Goal: Task Accomplishment & Management: Use online tool/utility

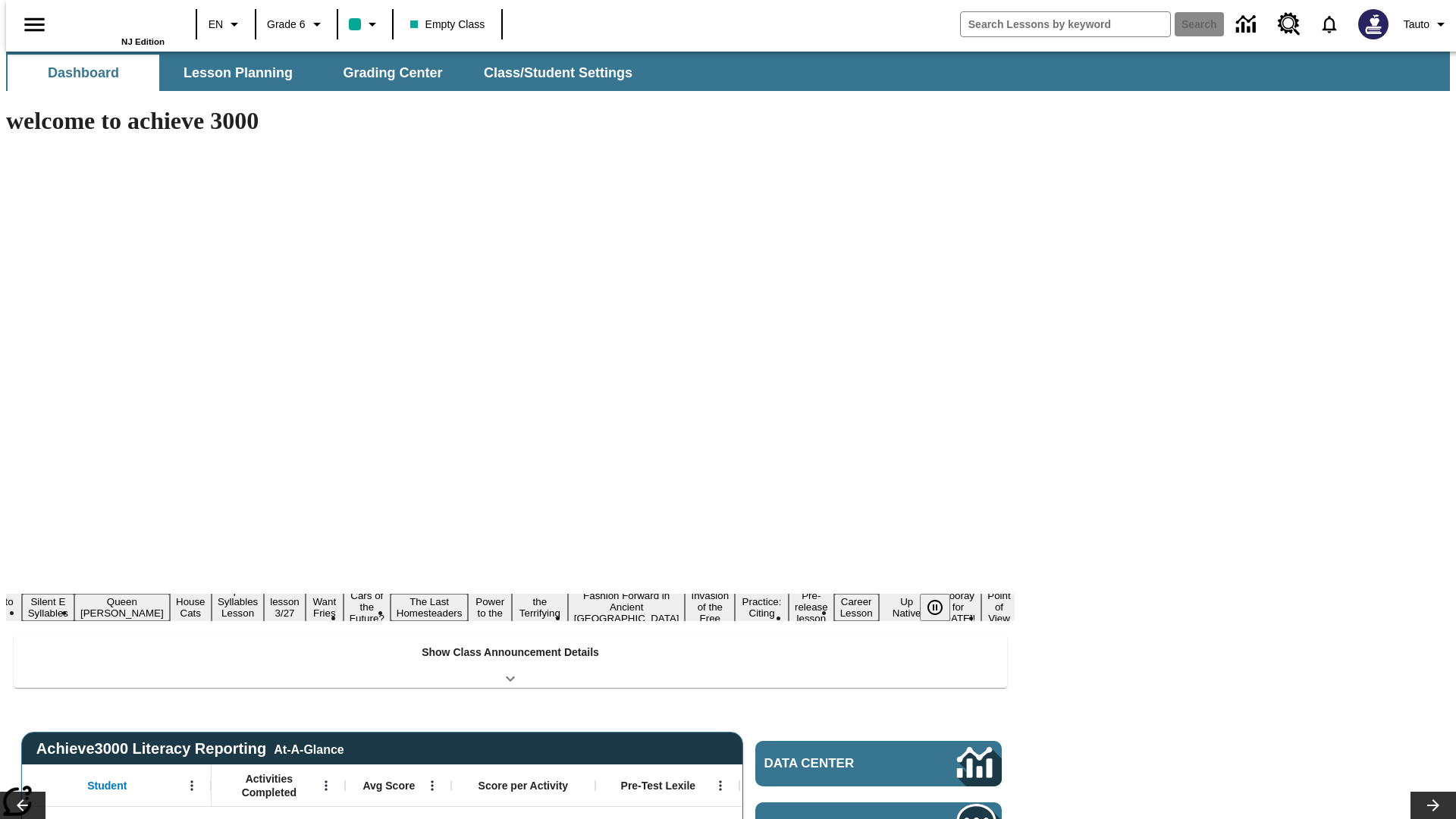
type input "-1"
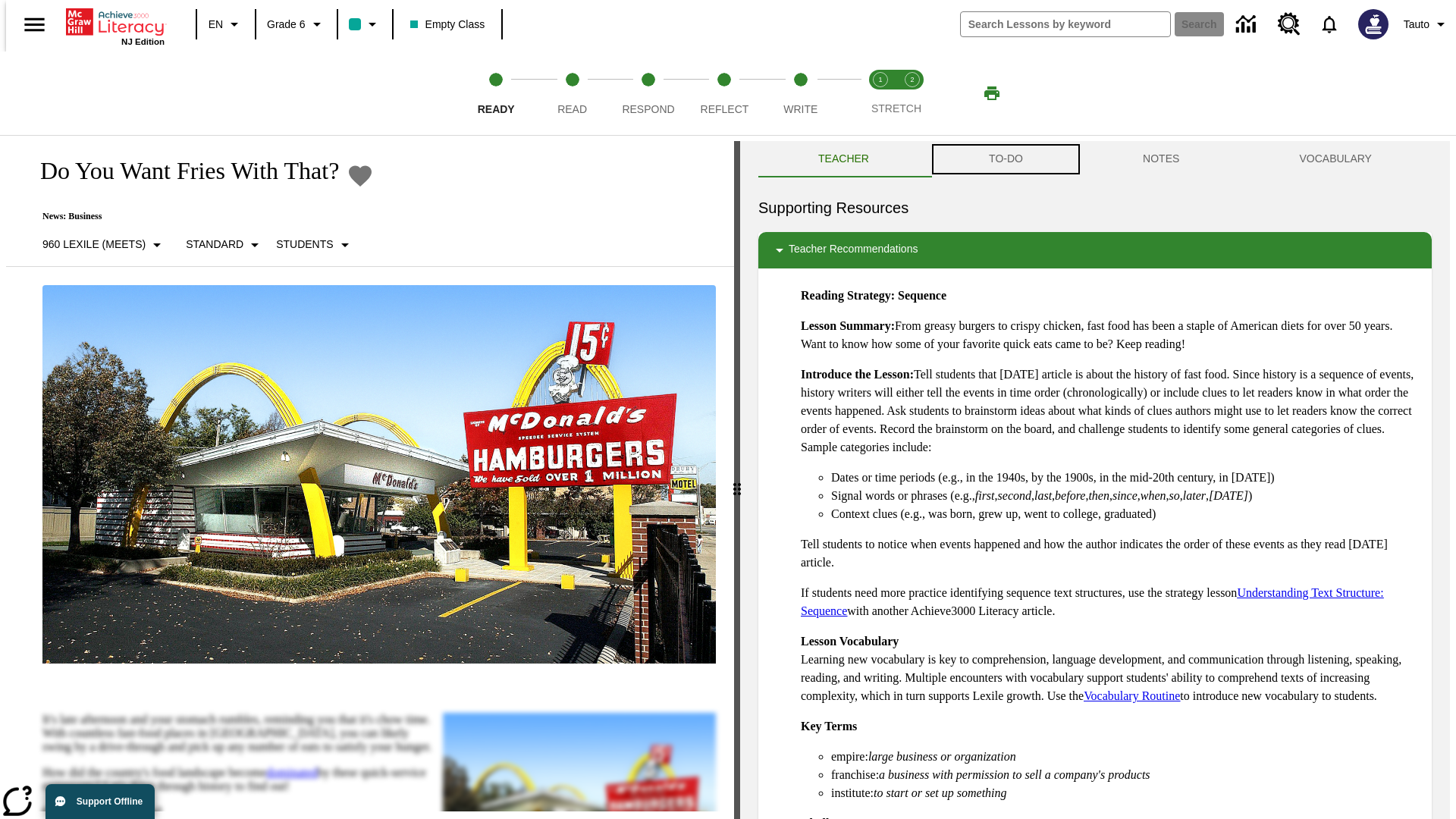
click at [1005, 159] on button "TO-DO" at bounding box center [1006, 159] width 154 height 37
